Goal: Task Accomplishment & Management: Use online tool/utility

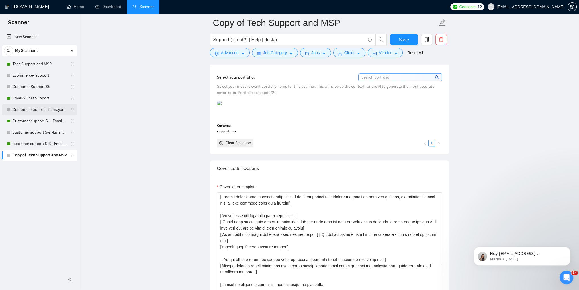
scroll to position [512, 0]
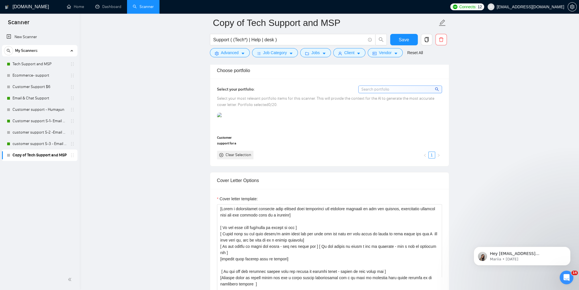
drag, startPoint x: 31, startPoint y: 62, endPoint x: 320, endPoint y: 32, distance: 291.3
click at [31, 62] on link "Tech Support and MSP" at bounding box center [40, 63] width 54 height 11
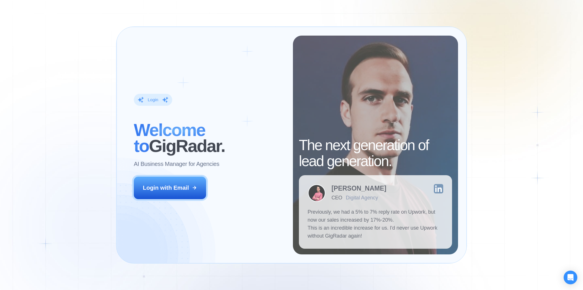
click at [171, 174] on div "Login ‍ Welcome to GigRadar. AI Business Manager for Agencies Login with Email" at bounding box center [209, 145] width 168 height 219
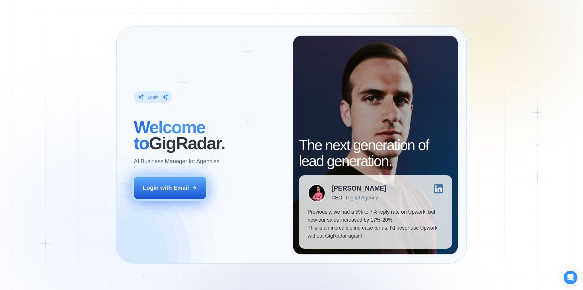
click at [182, 195] on button "Login with Email" at bounding box center [170, 187] width 72 height 22
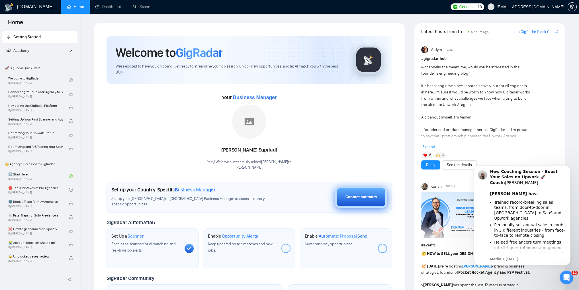
click at [352, 203] on button "Contact our team" at bounding box center [361, 196] width 52 height 21
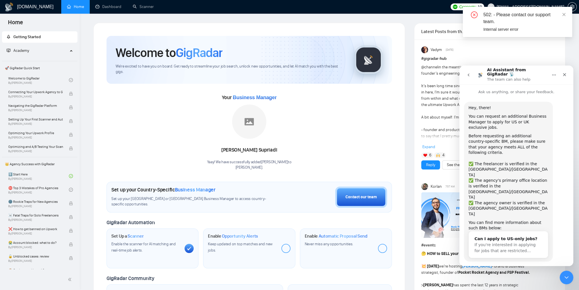
scroll to position [4, 0]
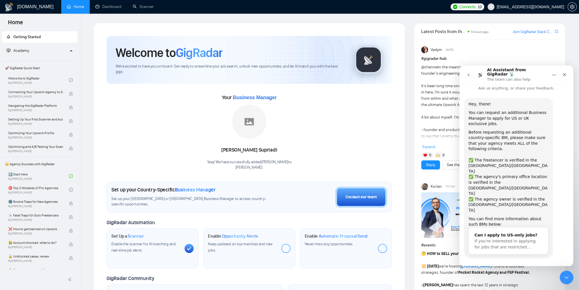
click at [499, 268] on button "Yes, I meet all of the criteria - request a new BM" at bounding box center [517, 276] width 97 height 17
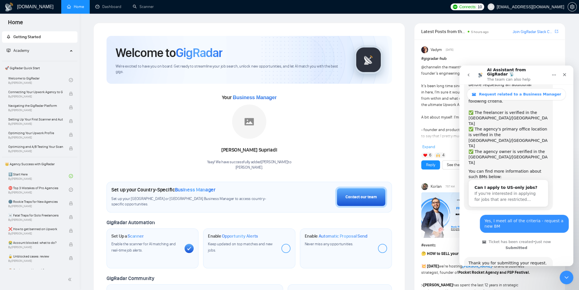
scroll to position [96, 0]
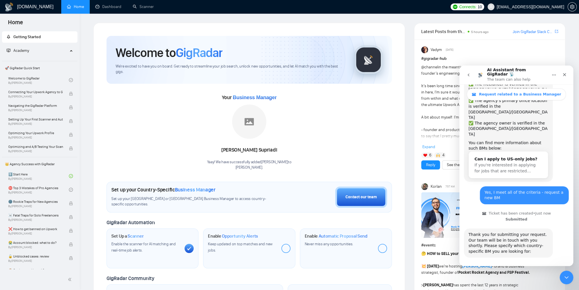
click at [506, 282] on button "🇬🇧 UK-based business manager" at bounding box center [529, 287] width 71 height 11
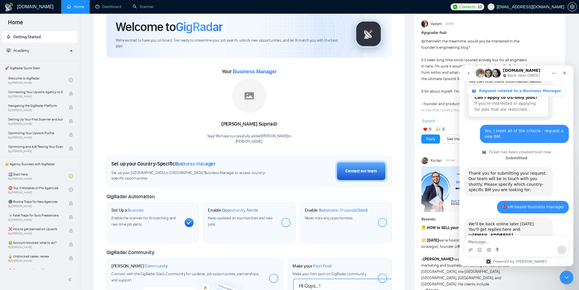
scroll to position [57, 0]
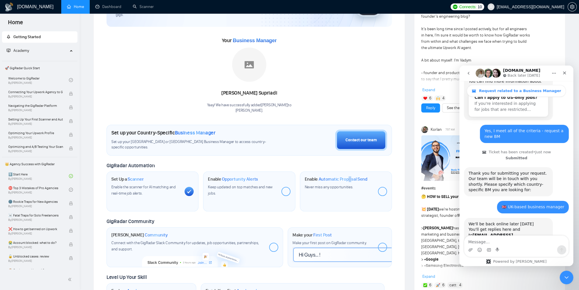
click at [350, 176] on span "Automatic Proposal Send" at bounding box center [342, 179] width 49 height 6
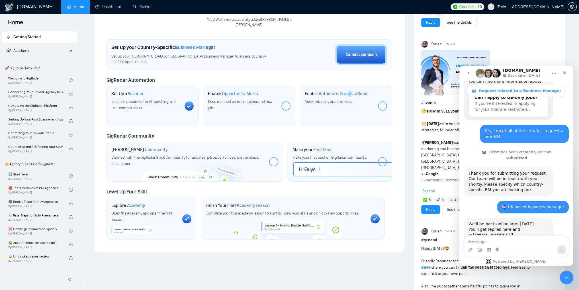
scroll to position [142, 0]
click at [137, 5] on link "Scanner" at bounding box center [143, 6] width 21 height 5
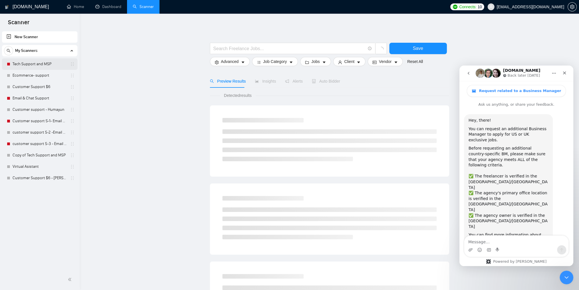
scroll to position [153, 0]
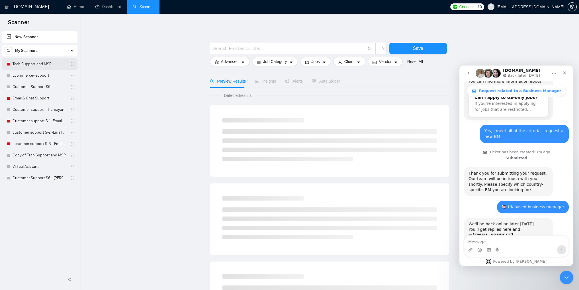
click at [29, 63] on link "Tech Support and MSP" at bounding box center [40, 63] width 54 height 11
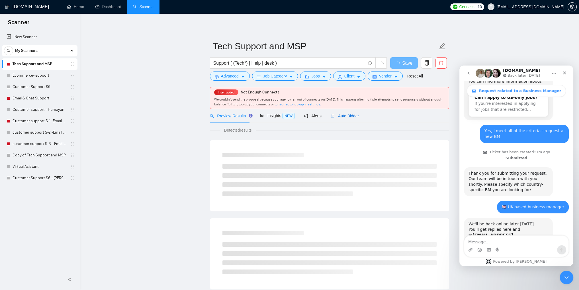
click at [343, 117] on span "Auto Bidder" at bounding box center [344, 116] width 28 height 5
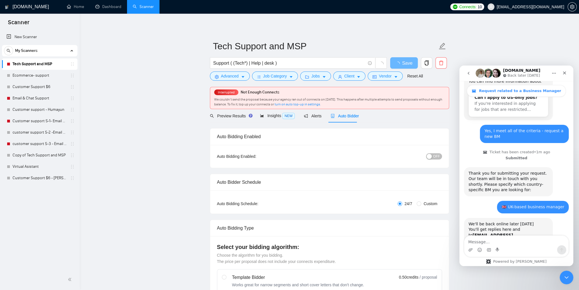
checkbox input "true"
click at [564, 71] on icon "Close" at bounding box center [564, 73] width 5 height 5
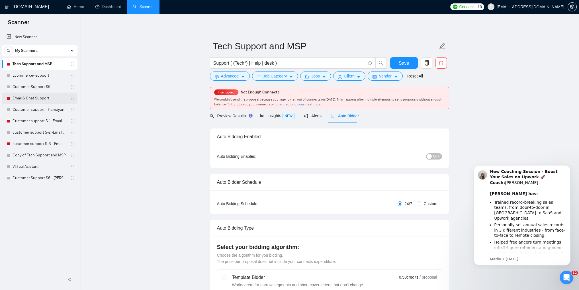
click at [39, 99] on link "Email & Chat Support" at bounding box center [40, 97] width 54 height 11
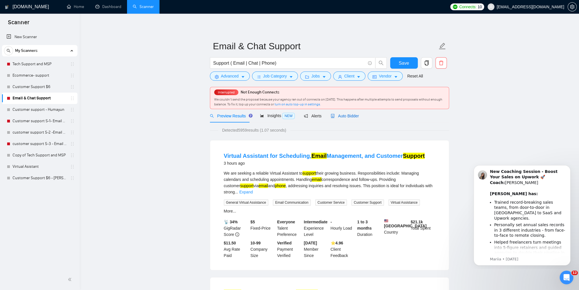
click at [343, 116] on span "Auto Bidder" at bounding box center [344, 116] width 28 height 5
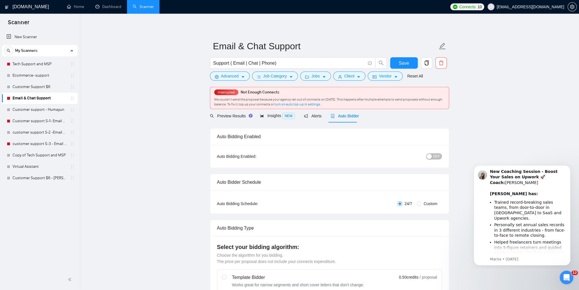
checkbox input "true"
click at [431, 156] on div "button" at bounding box center [428, 156] width 5 height 5
click at [431, 156] on span "ON" at bounding box center [431, 156] width 5 height 6
click at [402, 62] on span "Save" at bounding box center [403, 62] width 10 height 7
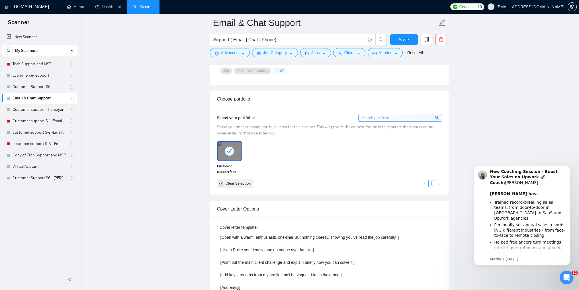
scroll to position [626, 0]
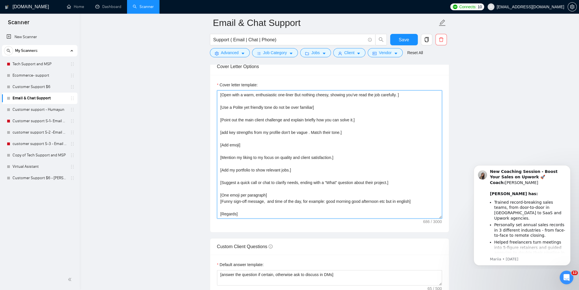
click at [346, 107] on textarea "[Open with a warm, enthusiastic one-liner But nothing cheesy, showing you’ve re…" at bounding box center [329, 154] width 225 height 128
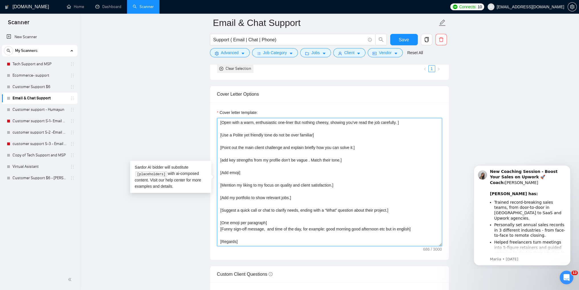
scroll to position [598, 0]
click at [324, 130] on textarea "[Open with a warm, enthusiastic one-liner But nothing cheesy, showing you’ve re…" at bounding box center [329, 183] width 225 height 128
click at [256, 127] on textarea "[Open with a warm, enthusiastic one-liner But nothing cheesy, showing you’ve re…" at bounding box center [329, 183] width 225 height 128
click at [224, 125] on textarea "[Open with a warm, enthusiastic one-liner But nothing cheesy, showing you’ve re…" at bounding box center [329, 183] width 225 height 128
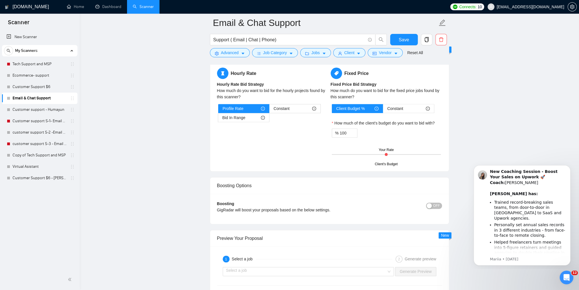
scroll to position [996, 0]
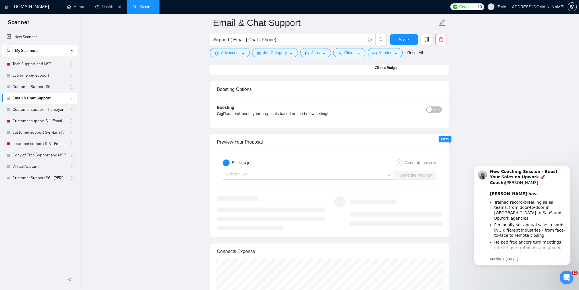
type textarea "[ add this line " I will work for a week for free to prove my self " if you lik…"
click at [305, 176] on input "search" at bounding box center [306, 175] width 161 height 9
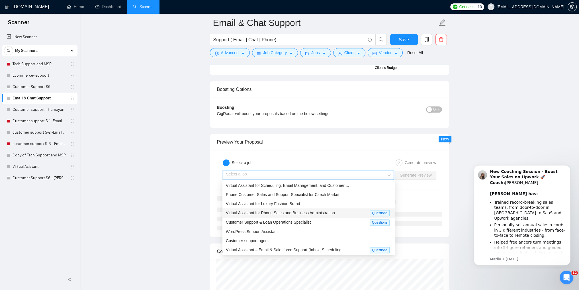
click at [293, 215] on span "Virtual Assistant for Phone Sales and Business Administration" at bounding box center [280, 212] width 109 height 5
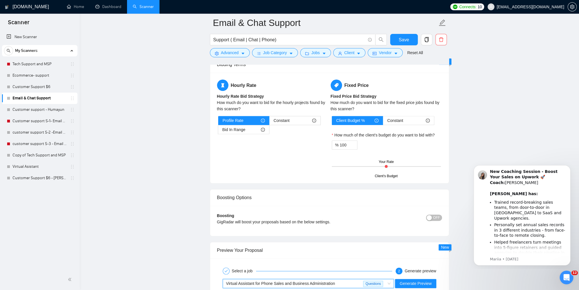
scroll to position [882, 0]
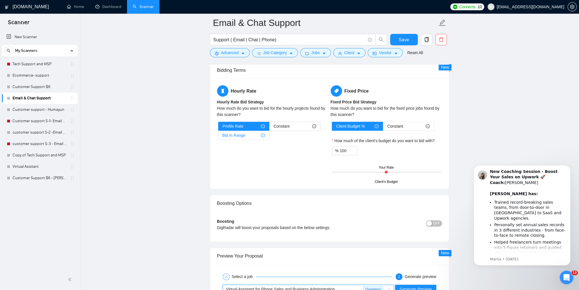
click at [249, 136] on div "Bid In Range" at bounding box center [243, 135] width 42 height 9
click at [218, 137] on input "Bid In Range" at bounding box center [218, 137] width 0 height 0
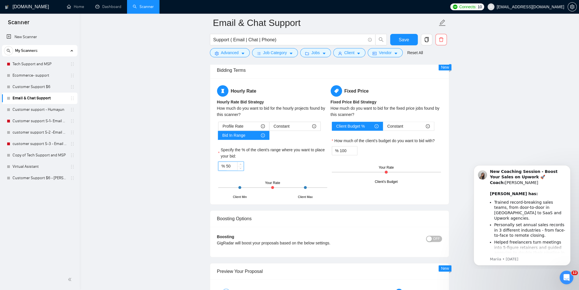
click at [236, 165] on input "50" at bounding box center [234, 166] width 17 height 9
click at [232, 165] on input "75" at bounding box center [234, 166] width 17 height 9
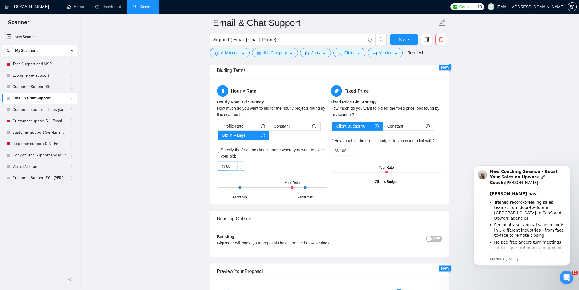
type input "80"
click at [281, 156] on label "Specify the % of the client's range where you want to place your bid:" at bounding box center [272, 153] width 109 height 13
click at [243, 162] on input "80" at bounding box center [234, 166] width 17 height 9
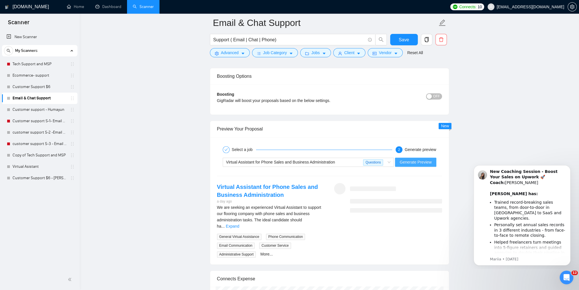
click at [421, 160] on span "Generate Preview" at bounding box center [415, 162] width 32 height 6
click at [402, 42] on span "Save" at bounding box center [403, 39] width 10 height 7
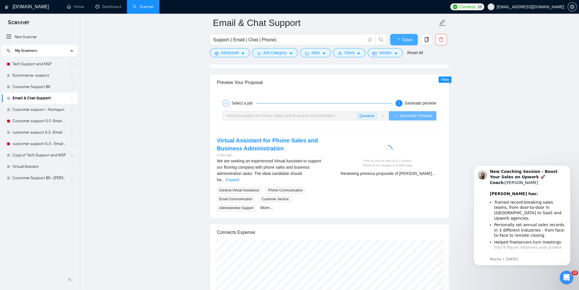
checkbox input "true"
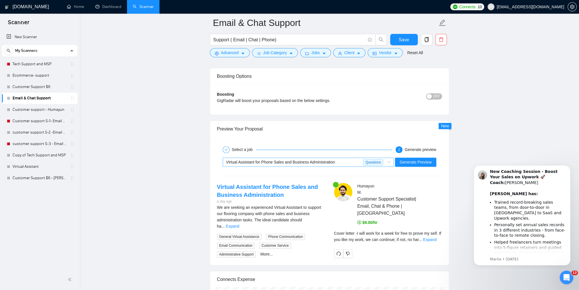
scroll to position [1110, 0]
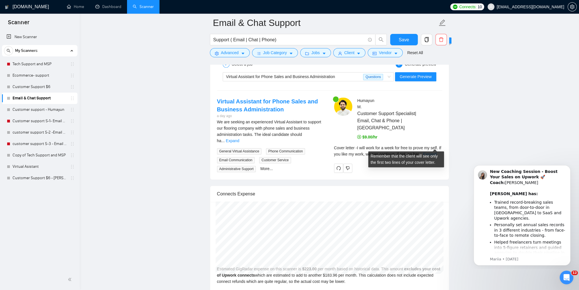
click at [428, 152] on link "Expand" at bounding box center [429, 154] width 13 height 5
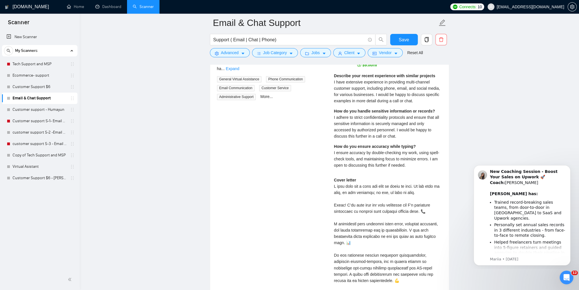
scroll to position [1252, 0]
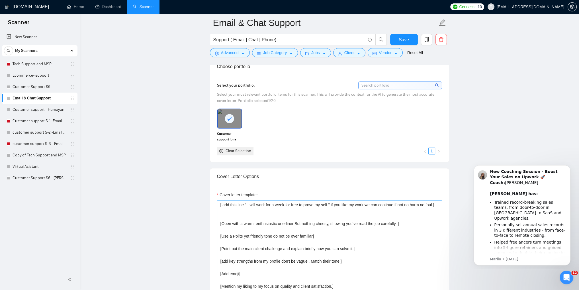
scroll to position [564, 0]
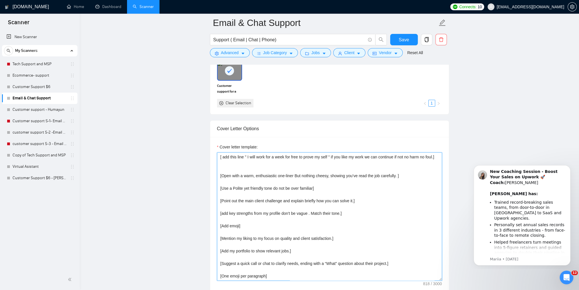
click at [245, 165] on textarea "[ add this line " I will work for a week for free to prove my self " if you lik…" at bounding box center [329, 216] width 225 height 128
click at [227, 163] on textarea "[ add this line " I will work for a week for free to prove my self " if you lik…" at bounding box center [329, 216] width 225 height 128
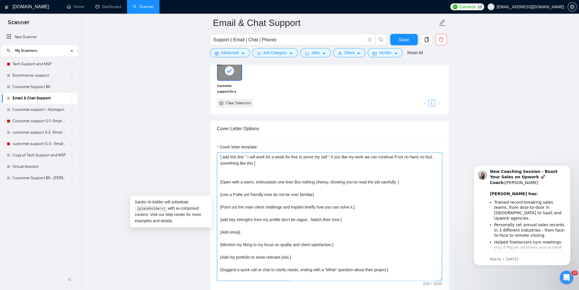
type textarea "[ add this line " I will work for a week for free to prove my self " if you lik…"
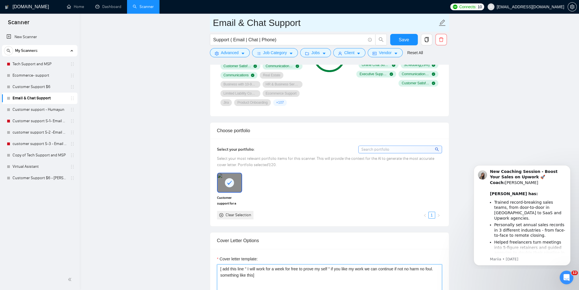
scroll to position [450, 0]
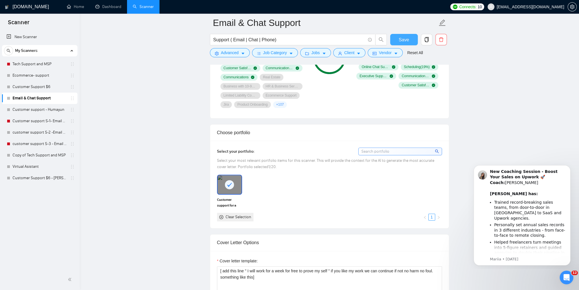
click at [402, 42] on span "Save" at bounding box center [403, 39] width 10 height 7
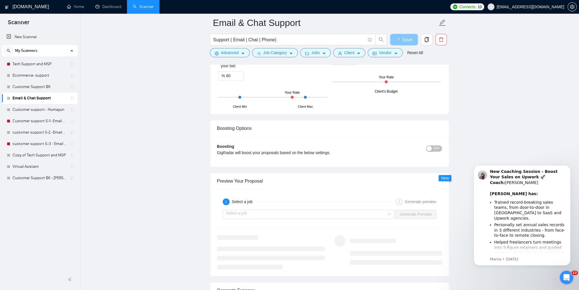
scroll to position [1048, 0]
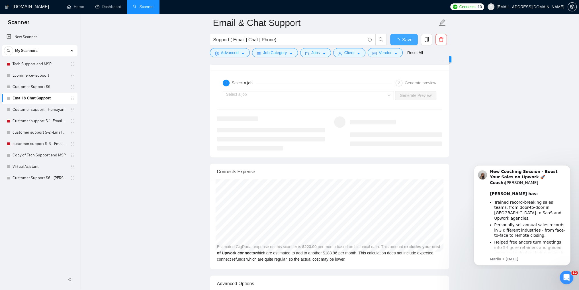
checkbox input "true"
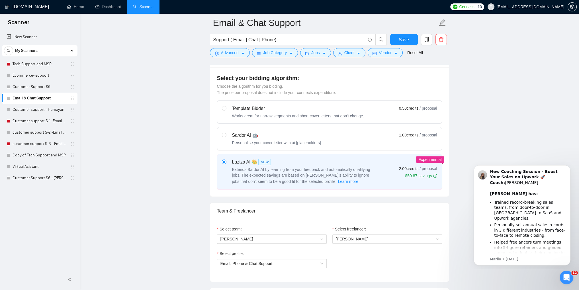
scroll to position [137, 0]
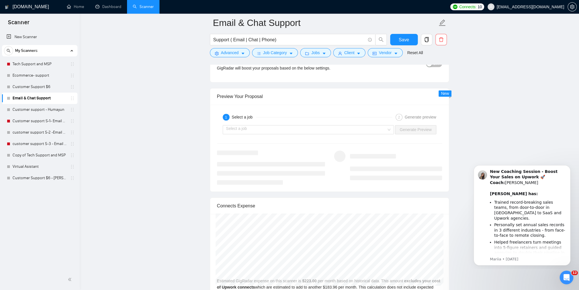
scroll to position [1048, 0]
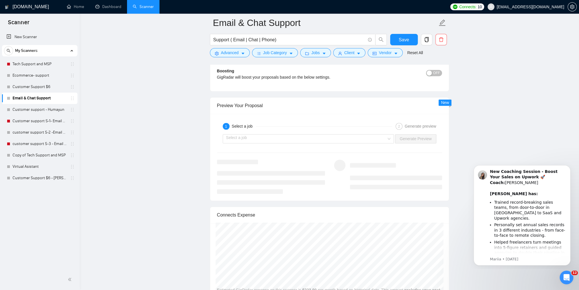
click at [354, 144] on div "1 Select a job 2 Generate preview Select a job Generate Preview" at bounding box center [329, 157] width 239 height 87
click at [353, 138] on input "search" at bounding box center [306, 138] width 161 height 9
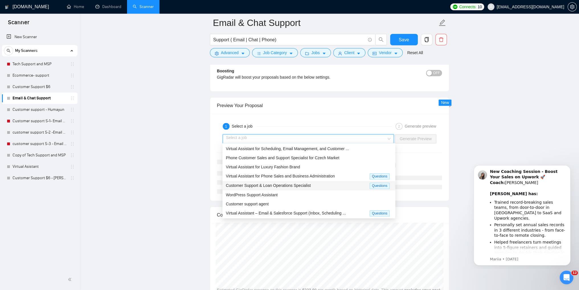
click at [276, 187] on span "Customer Support & Loan Operations Specialist" at bounding box center [268, 185] width 85 height 5
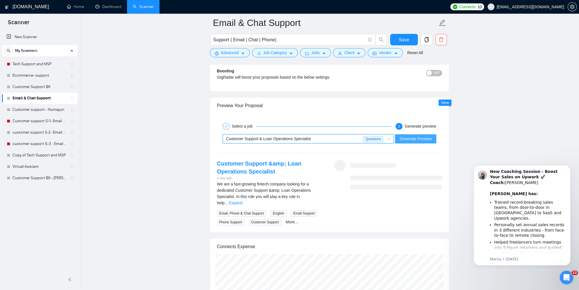
click at [415, 138] on span "Generate Preview" at bounding box center [415, 138] width 32 height 6
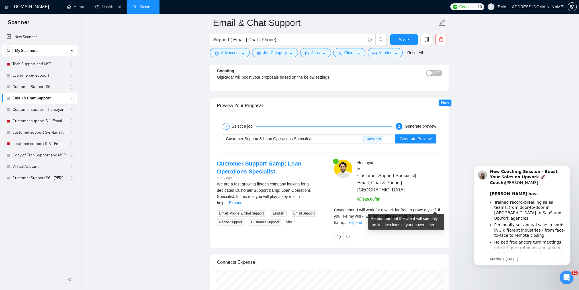
click at [362, 220] on link "Expand" at bounding box center [354, 222] width 13 height 5
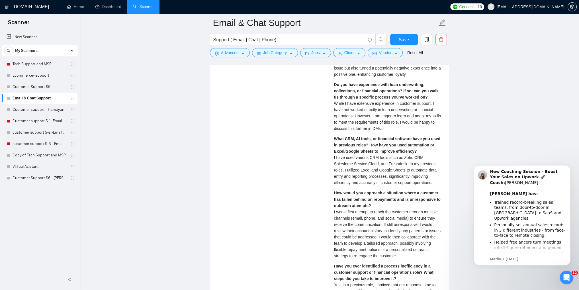
scroll to position [1247, 0]
